Goal: Book appointment/travel/reservation

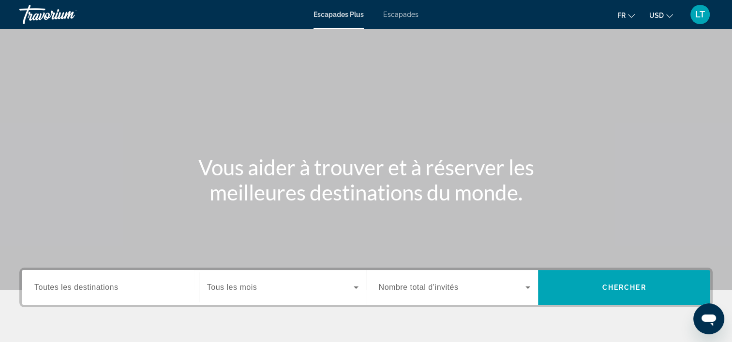
click at [409, 17] on span "Escapades" at bounding box center [400, 15] width 35 height 8
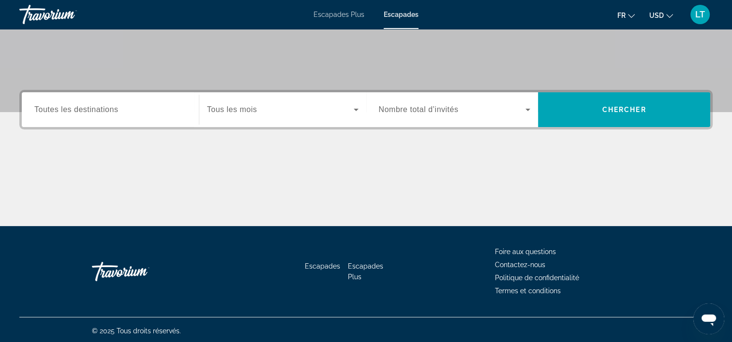
scroll to position [180, 0]
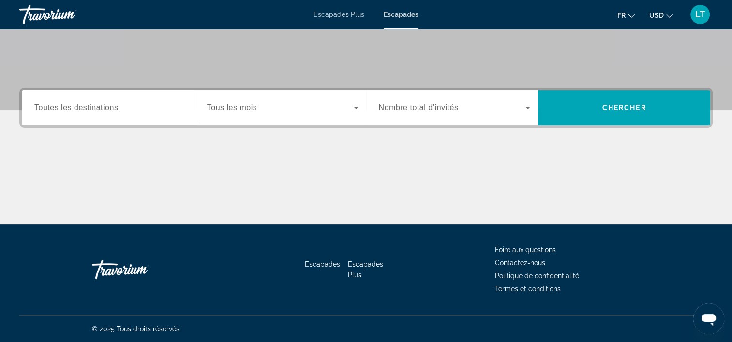
click at [132, 103] on input "Destination Toutes les destinations" at bounding box center [110, 109] width 152 height 12
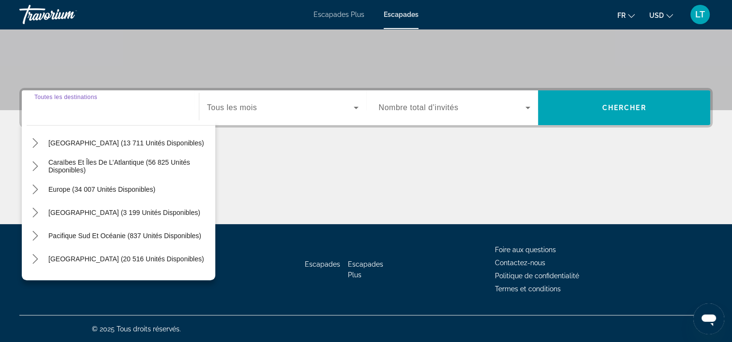
scroll to position [157, 0]
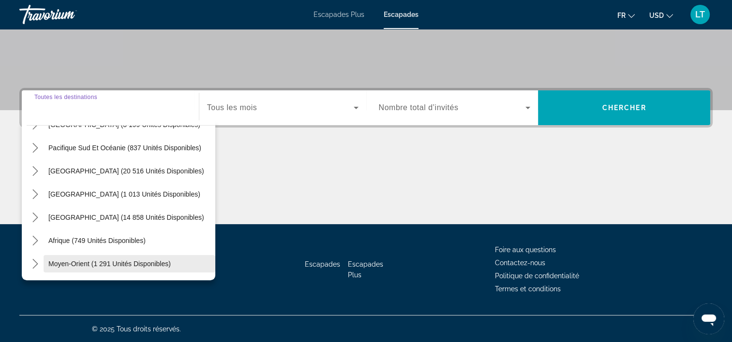
click at [124, 262] on span "Moyen-Orient (1 291 unités disponibles)" at bounding box center [109, 264] width 122 height 8
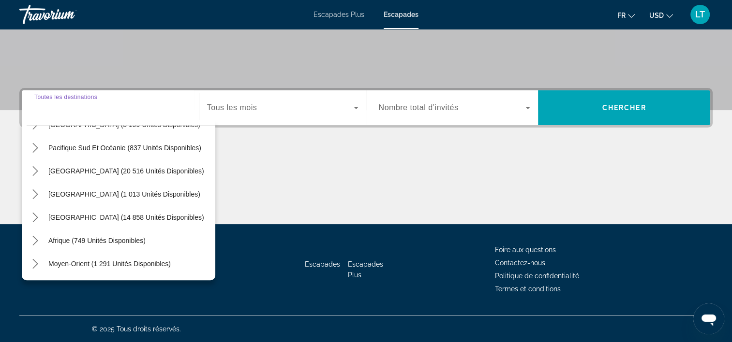
type input "**********"
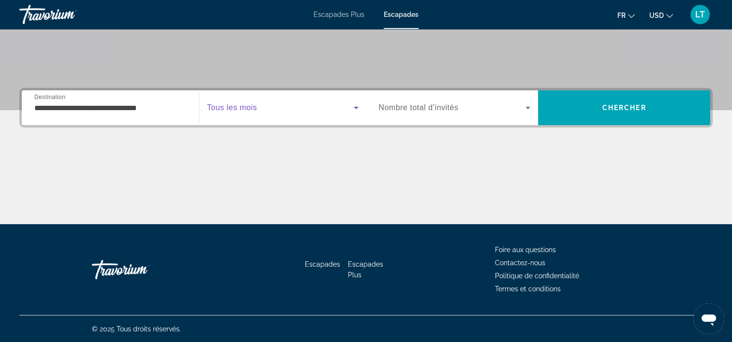
click at [355, 109] on icon "Widget de recherche" at bounding box center [356, 108] width 12 height 12
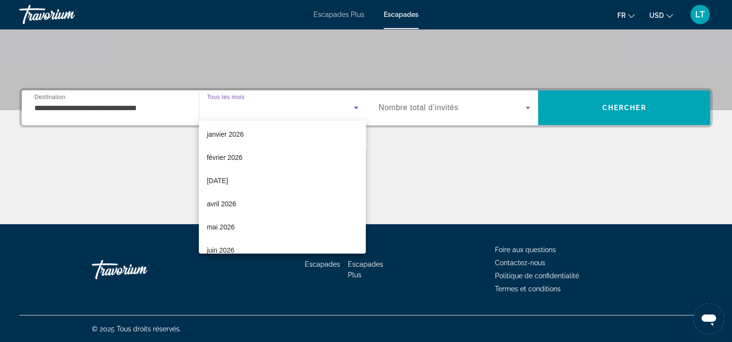
scroll to position [97, 0]
click at [303, 137] on mat-option "janvier 2026" at bounding box center [282, 132] width 167 height 23
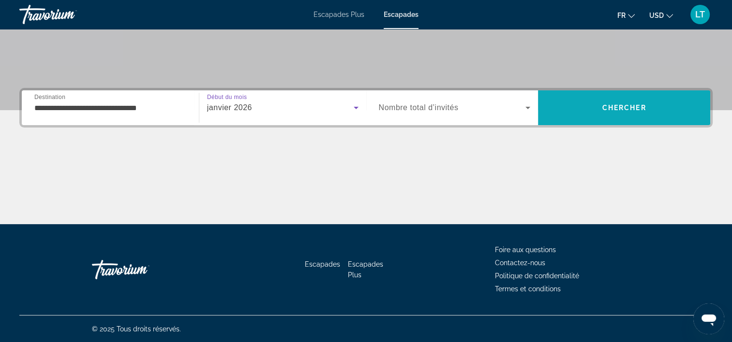
click at [568, 107] on span "Rechercher" at bounding box center [624, 107] width 172 height 23
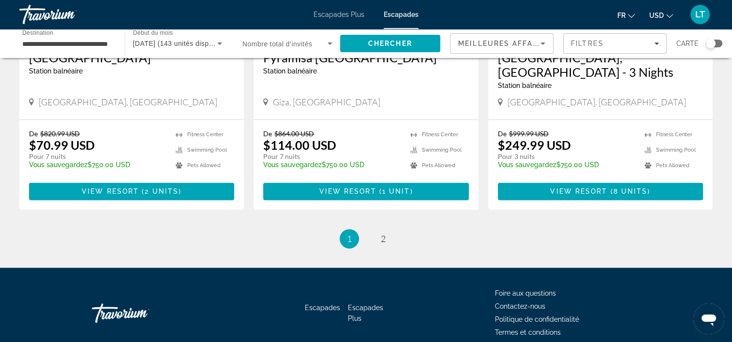
scroll to position [1209, 0]
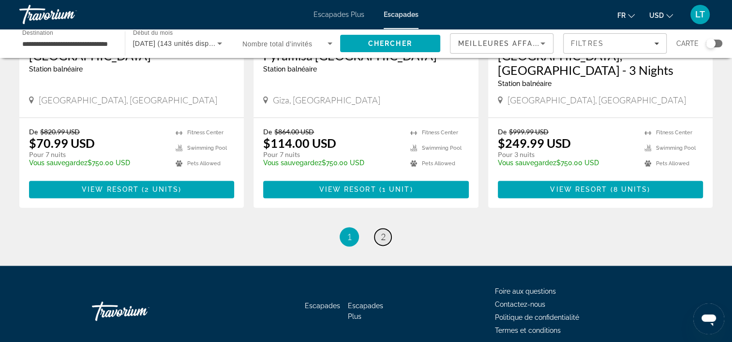
click at [378, 229] on link "page 2" at bounding box center [382, 237] width 17 height 17
